Goal: Communication & Community: Answer question/provide support

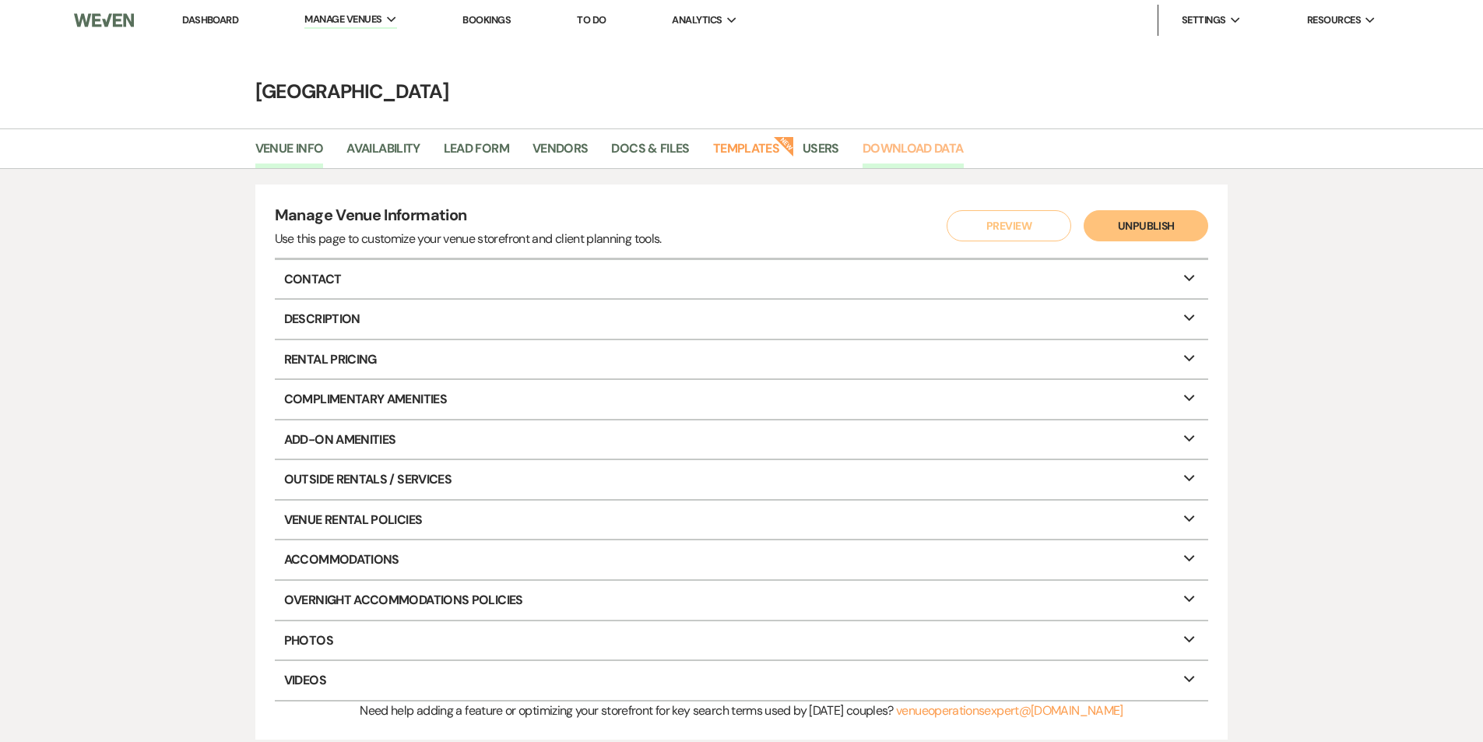
click at [902, 163] on link "Download Data" at bounding box center [913, 154] width 101 height 30
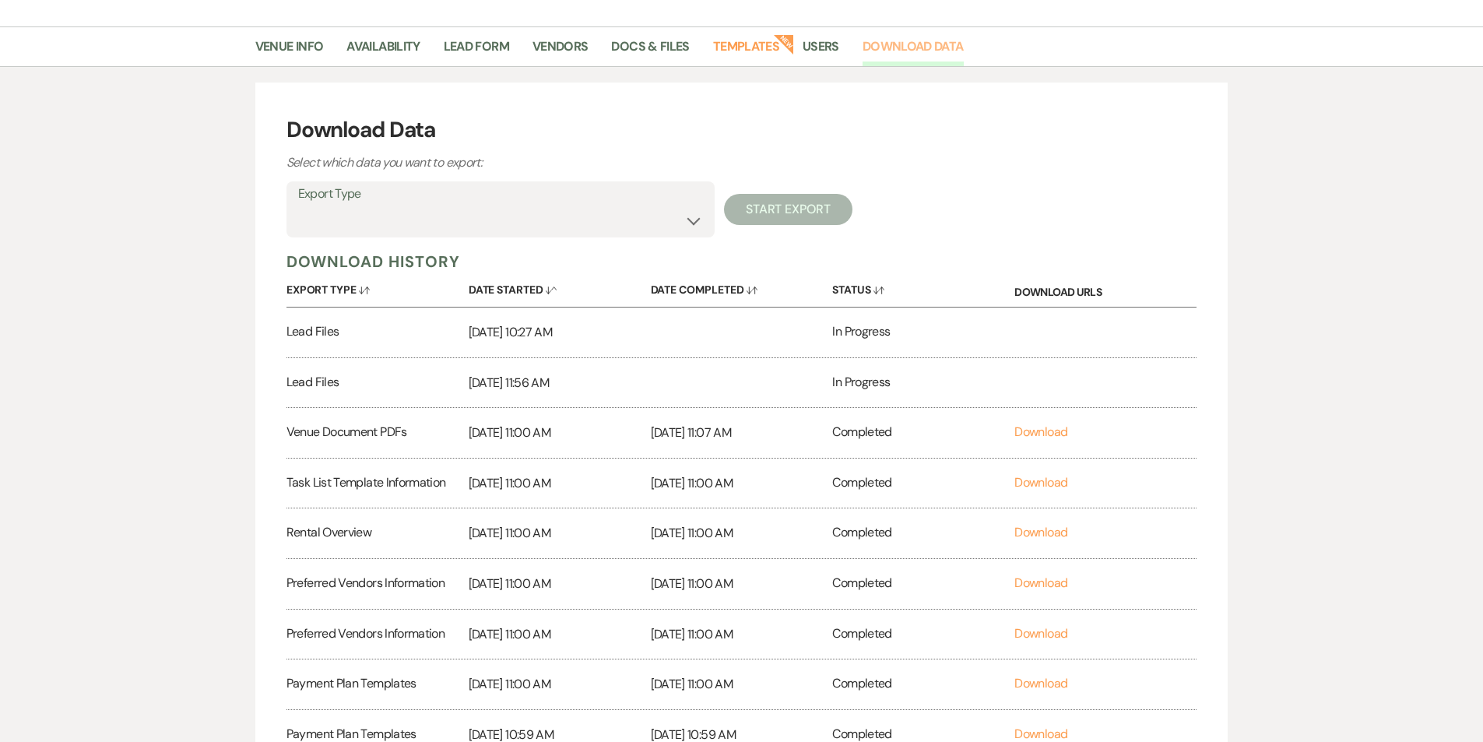
scroll to position [97, 0]
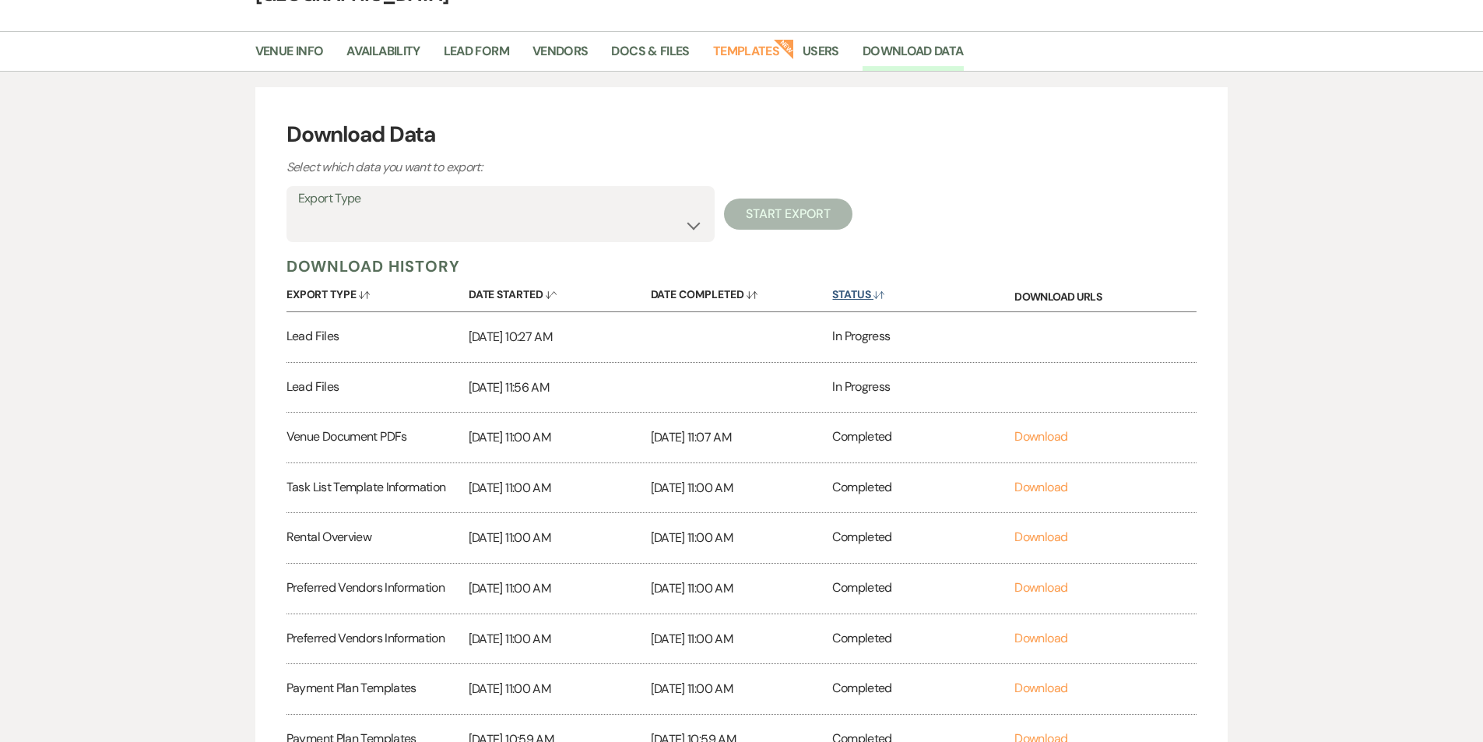
click at [842, 287] on button "Status Sort Default" at bounding box center [923, 291] width 182 height 30
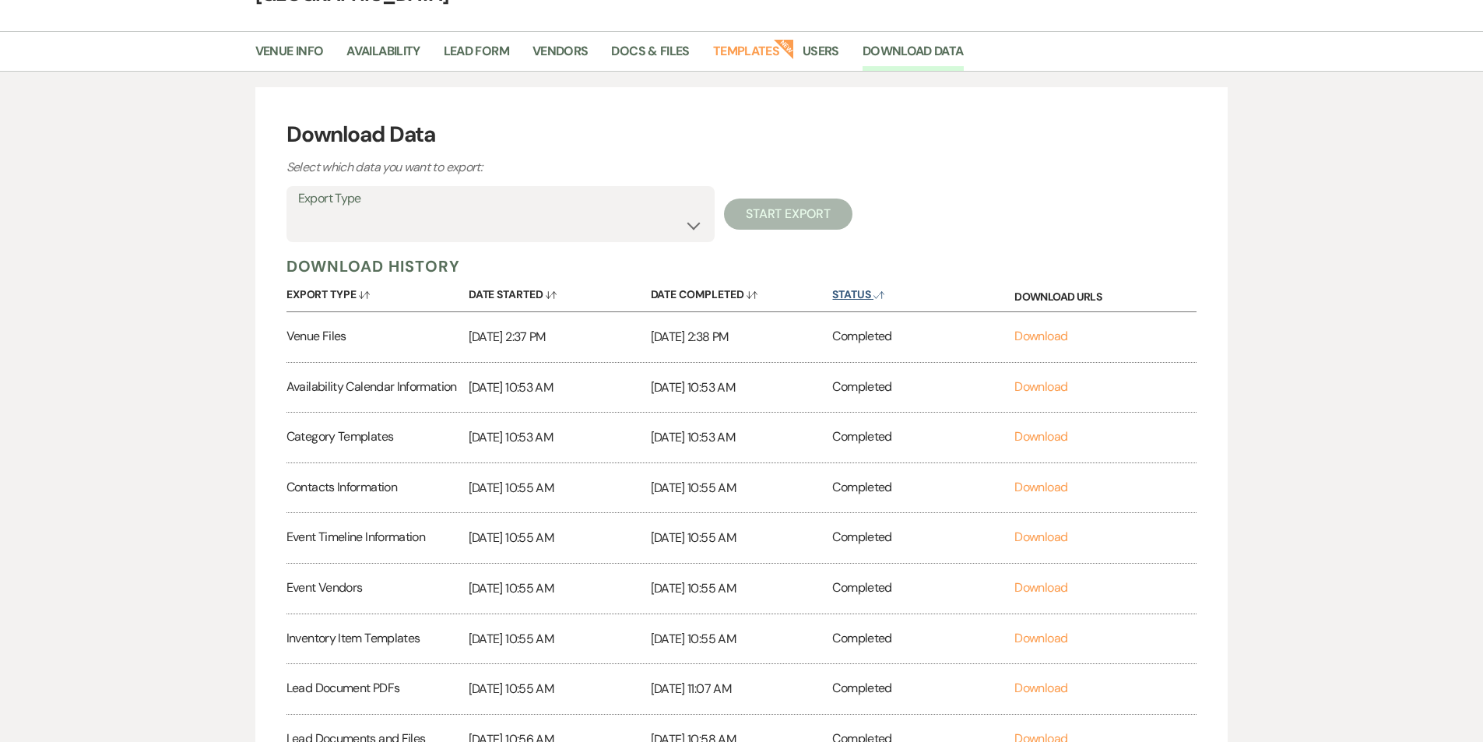
click at [842, 287] on button "Status Sort Up" at bounding box center [923, 291] width 182 height 30
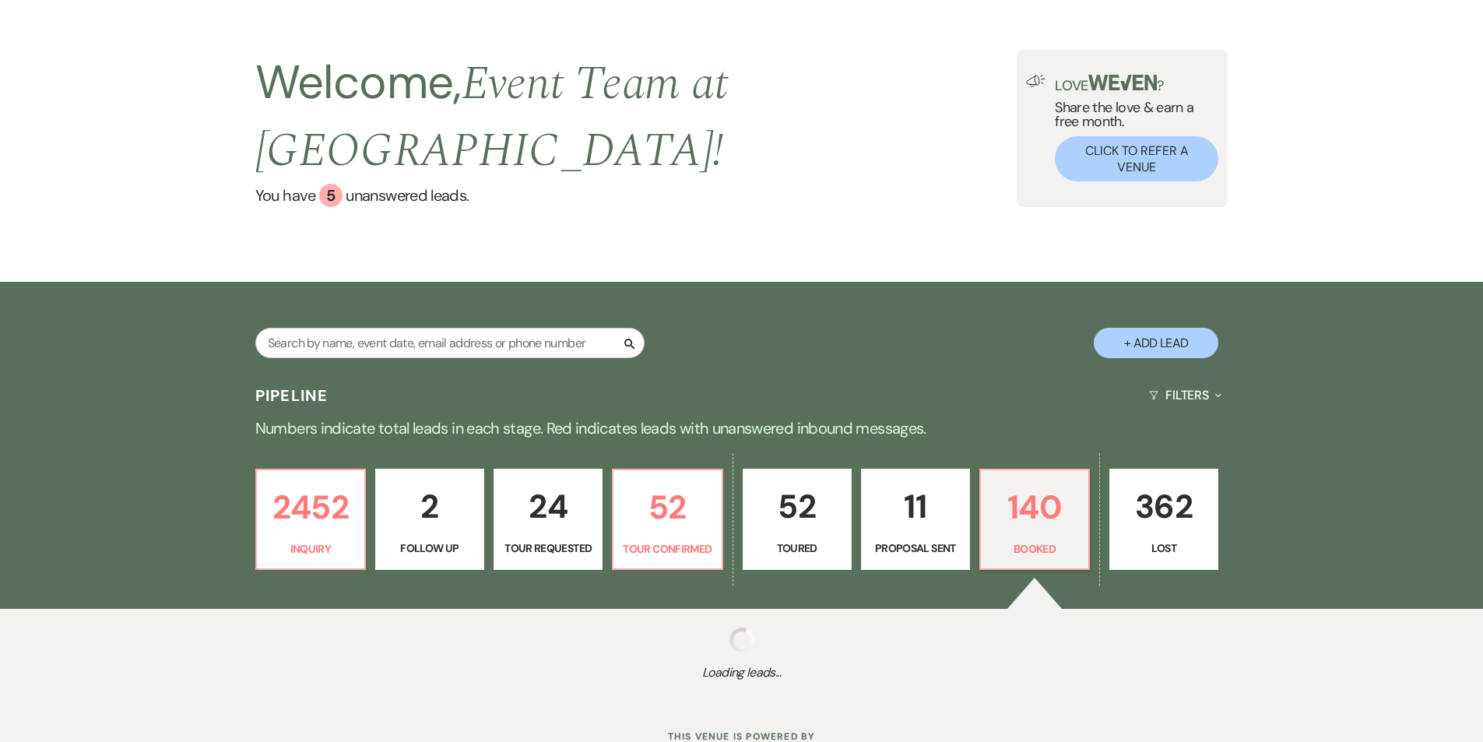
select select "7"
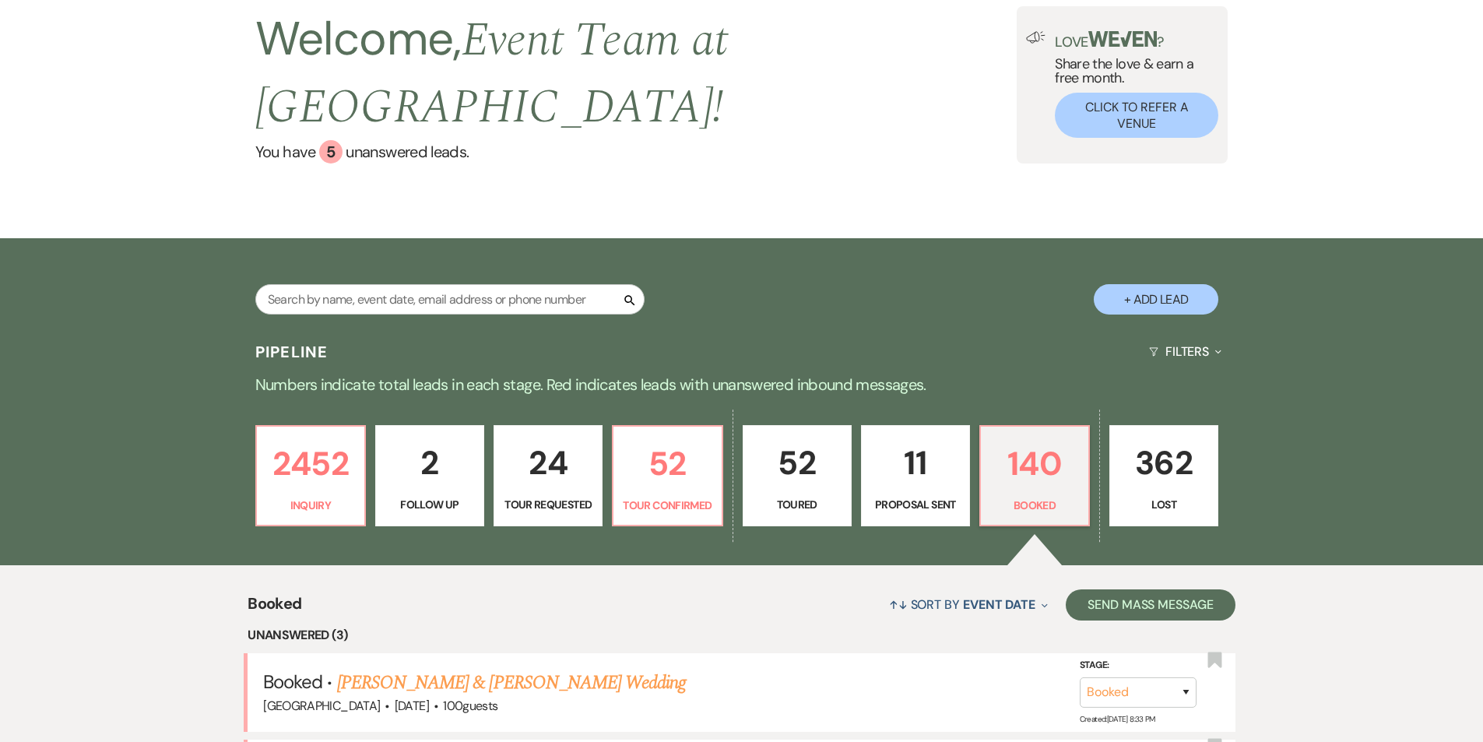
scroll to position [106, 0]
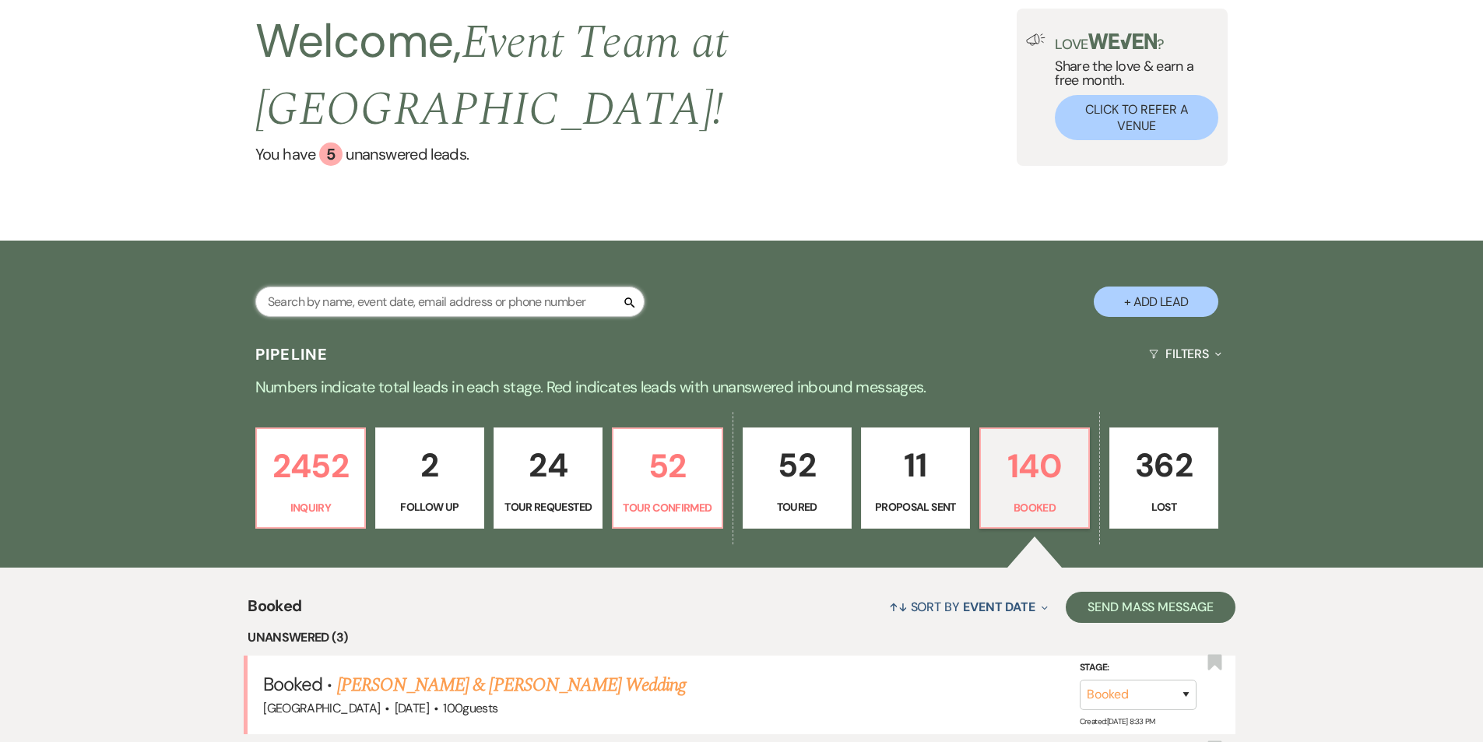
click at [422, 287] on input "text" at bounding box center [449, 302] width 389 height 30
type input "err"
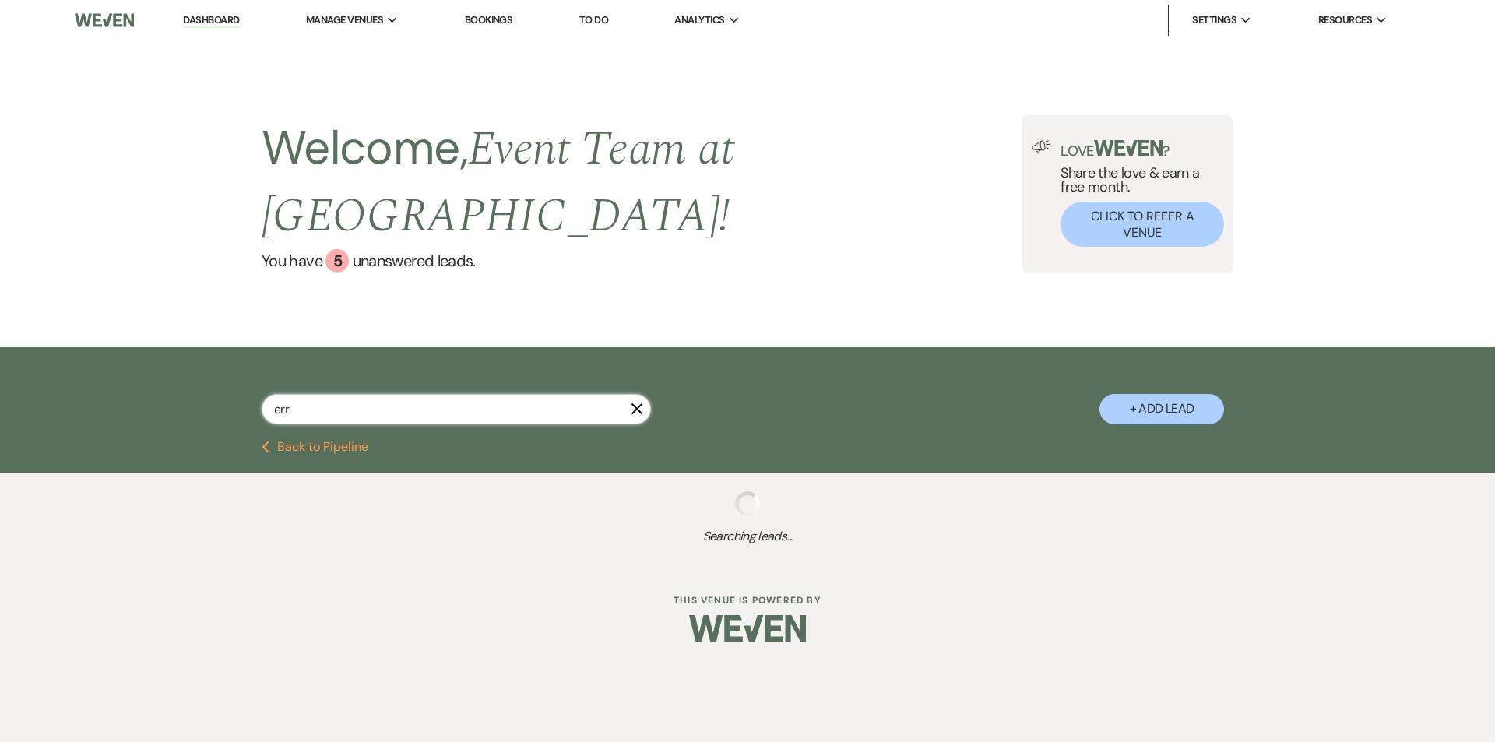
select select "4"
select select "5"
select select "8"
select select "7"
select select "2"
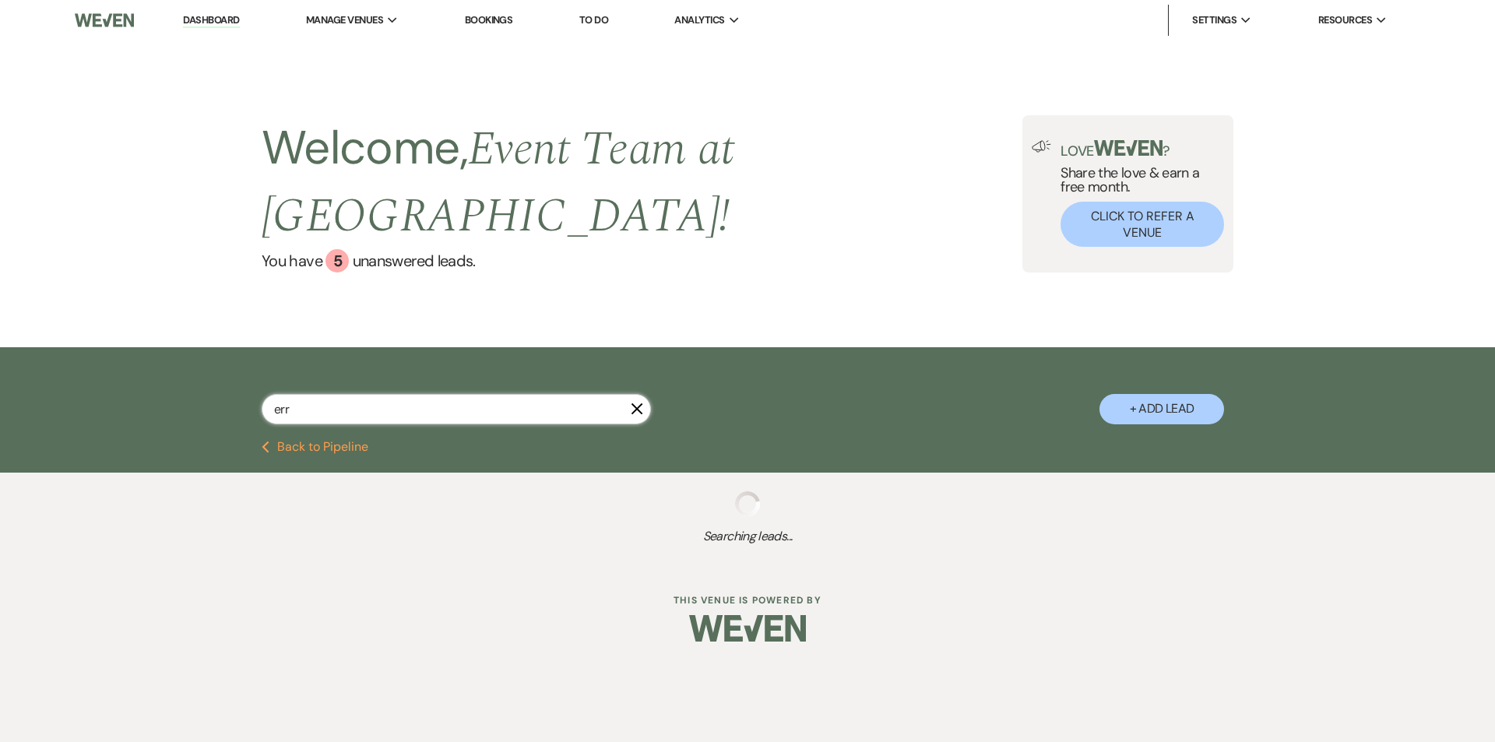
select select "5"
select select "8"
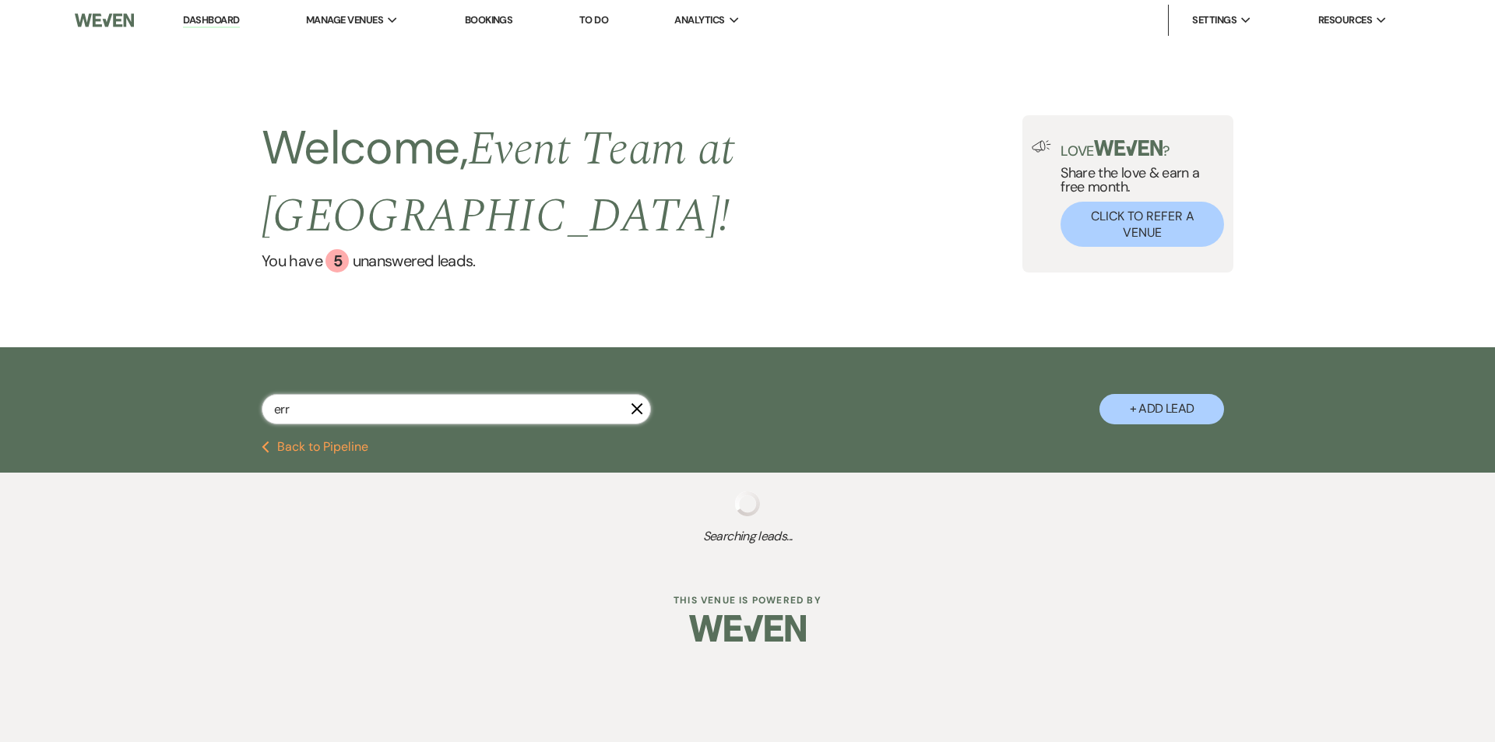
select select "5"
select select "7"
select select "8"
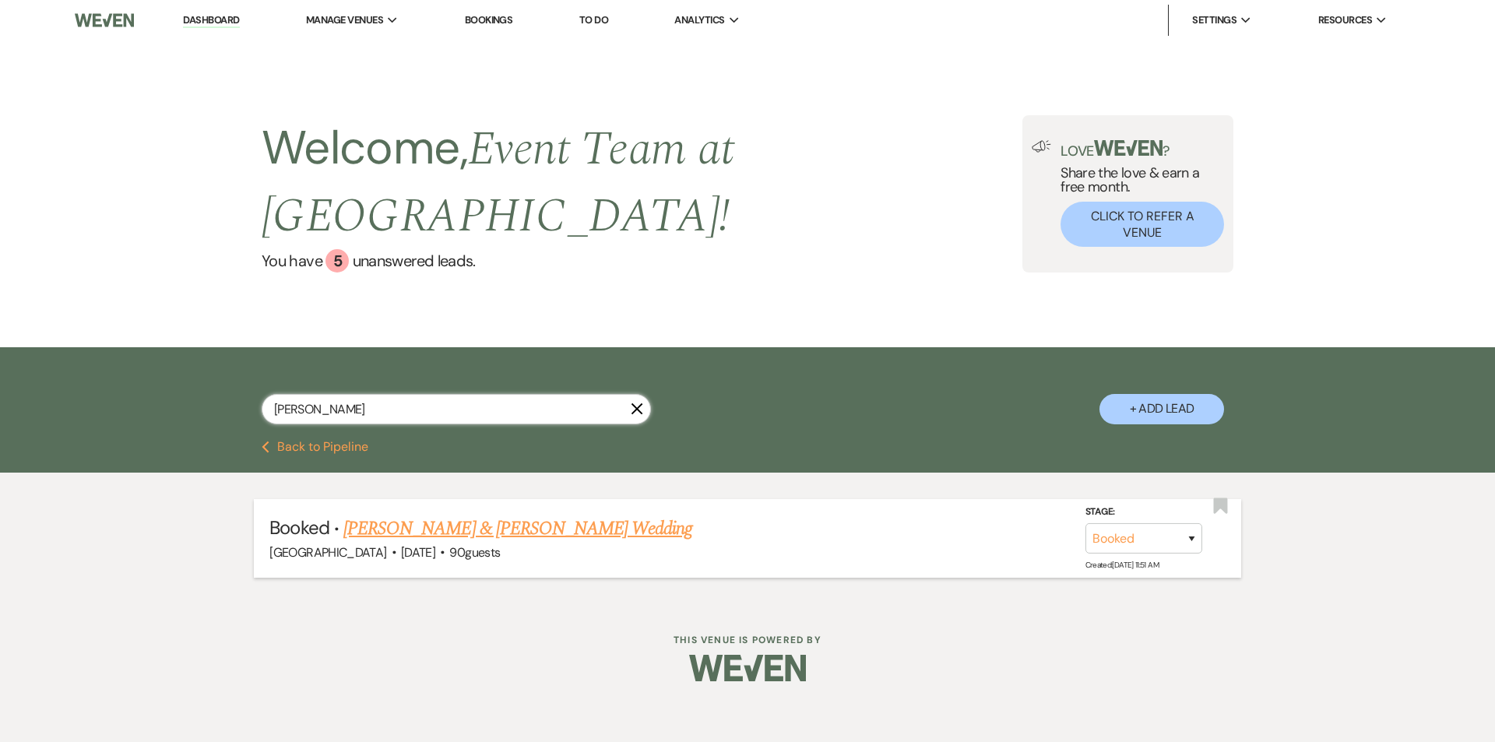
type input "[PERSON_NAME]"
click at [512, 515] on link "[PERSON_NAME] & [PERSON_NAME] Wedding" at bounding box center [517, 529] width 349 height 28
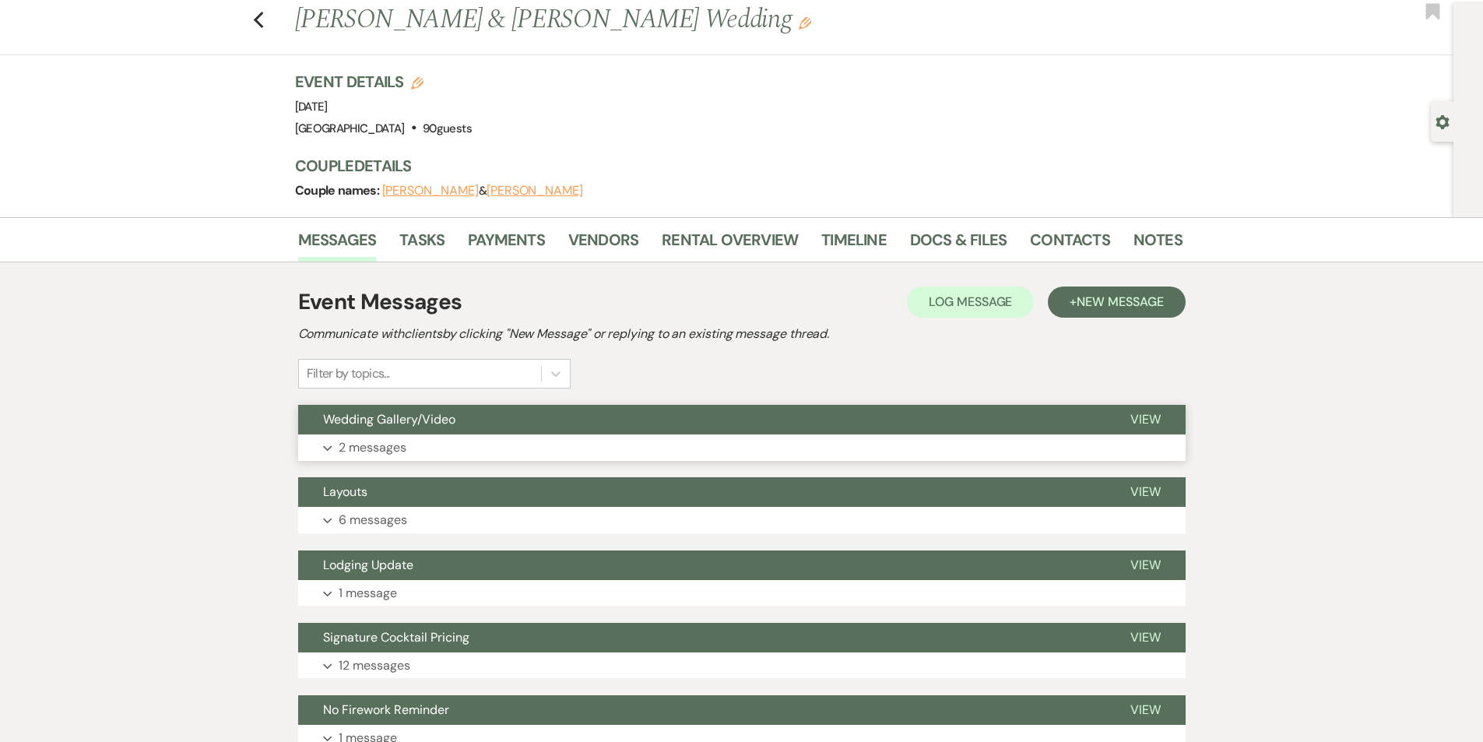
click at [442, 452] on button "Expand 2 messages" at bounding box center [742, 448] width 888 height 26
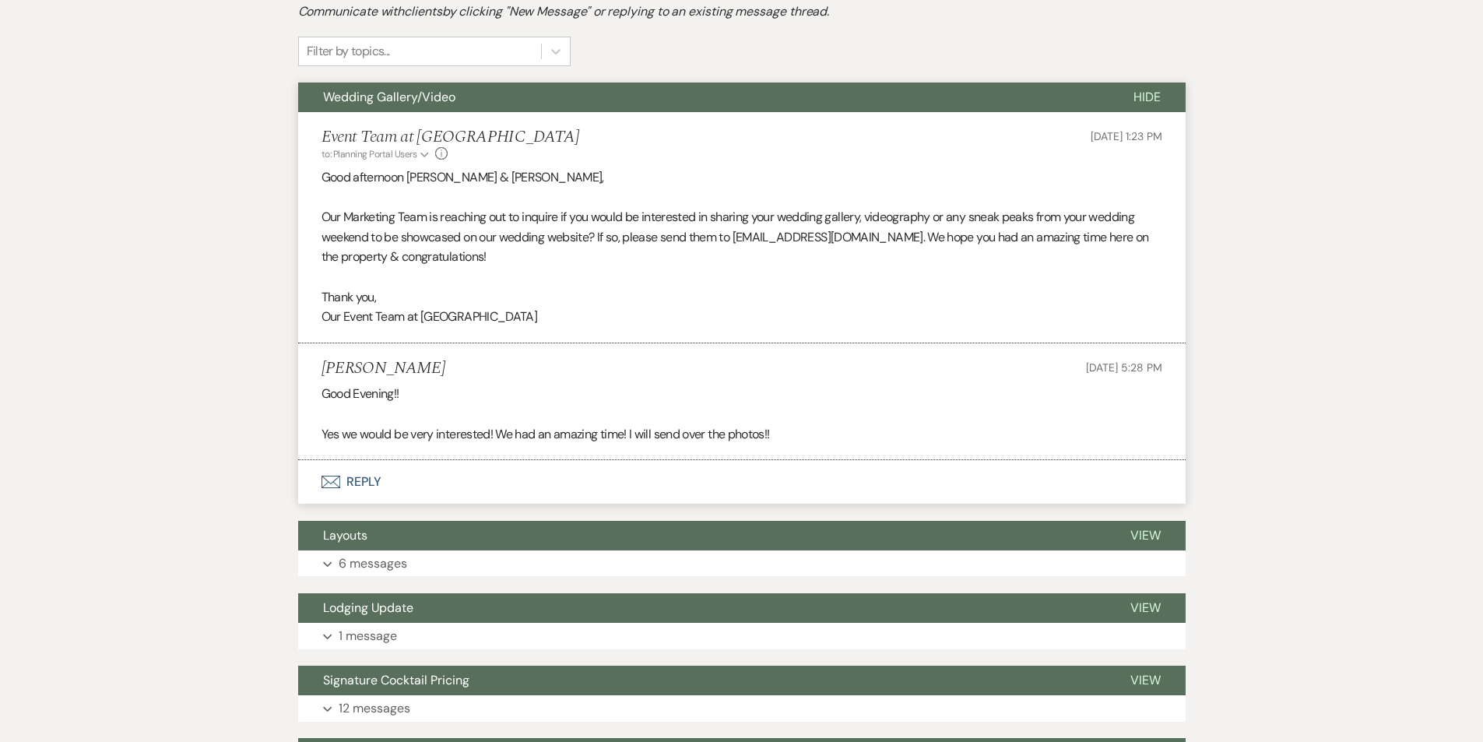
scroll to position [370, 0]
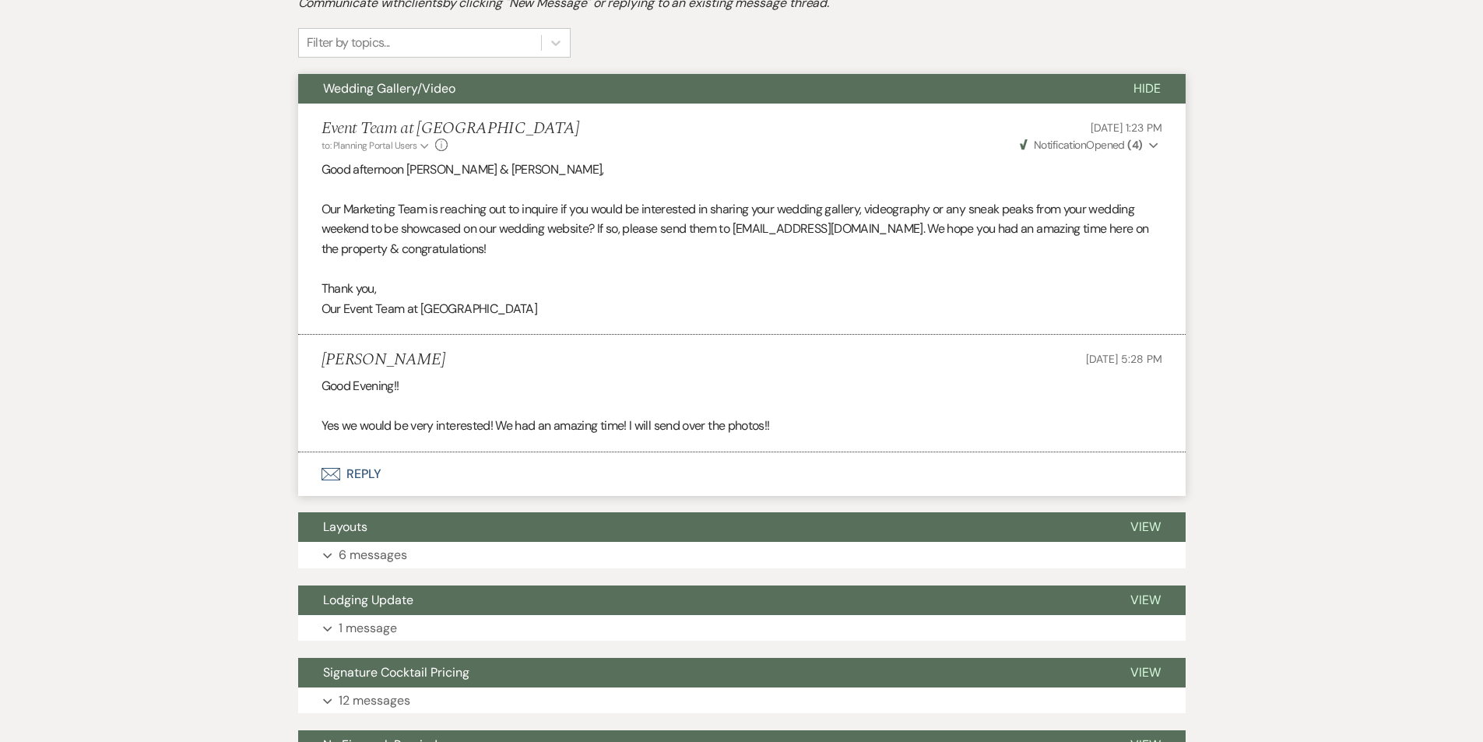
click at [371, 478] on button "Envelope Reply" at bounding box center [742, 474] width 888 height 44
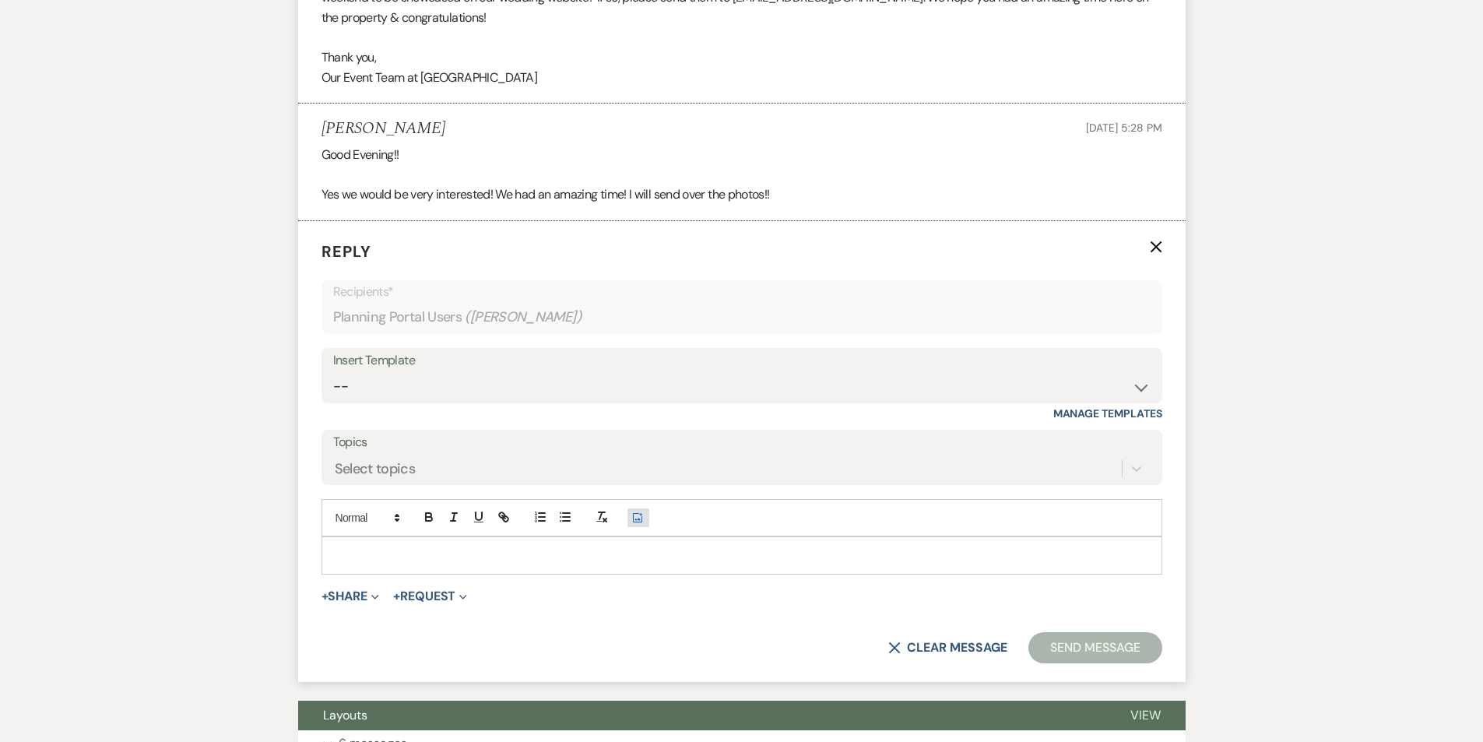
scroll to position [612, 0]
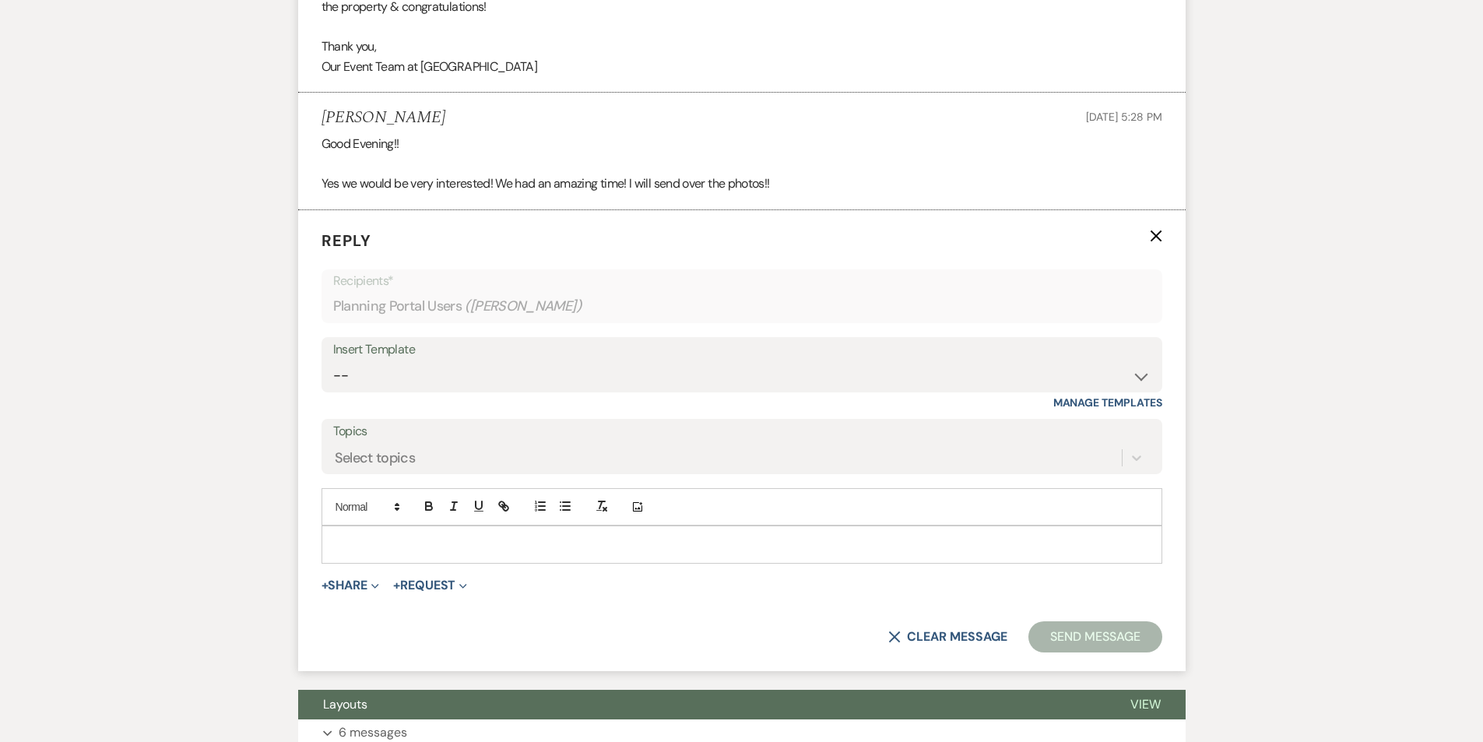
click at [442, 542] on p at bounding box center [742, 544] width 816 height 17
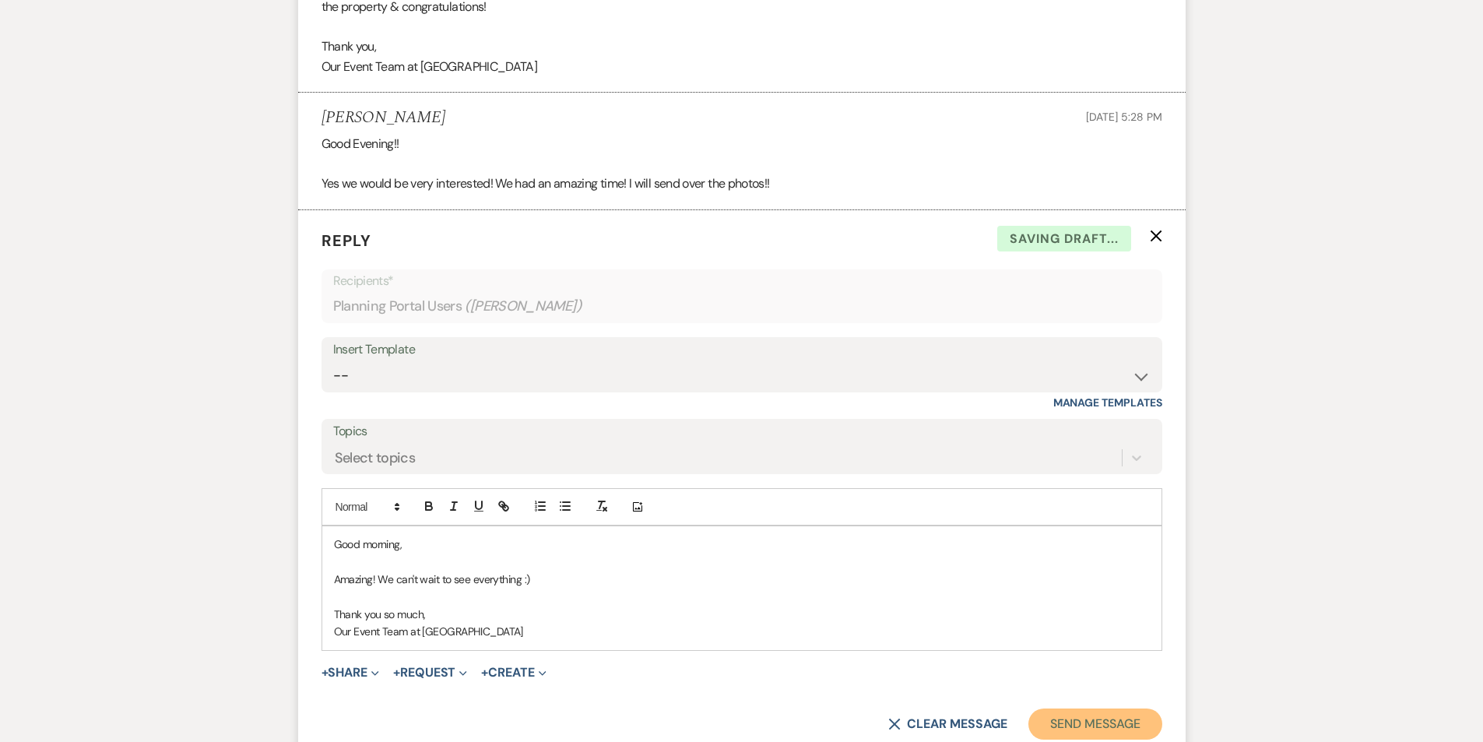
click at [1074, 722] on button "Send Message" at bounding box center [1095, 724] width 133 height 31
